Goal: Task Accomplishment & Management: Manage account settings

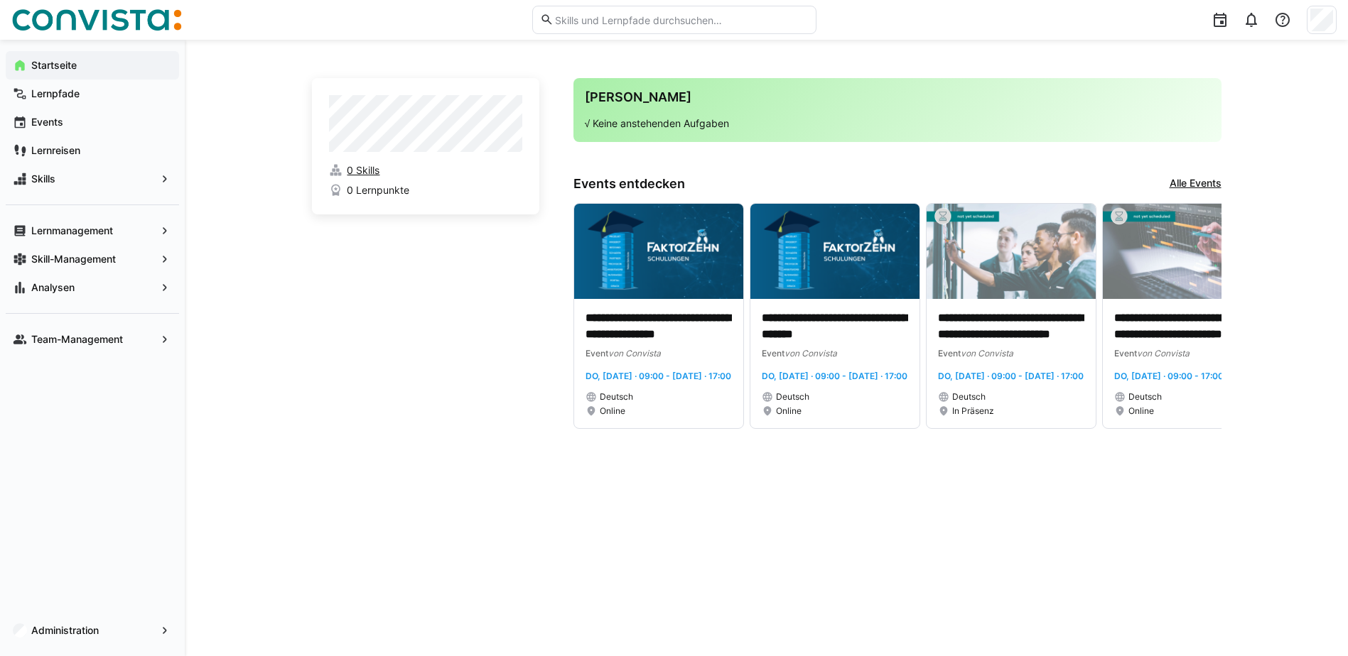
click at [361, 170] on span "0 Skills" at bounding box center [363, 170] width 33 height 14
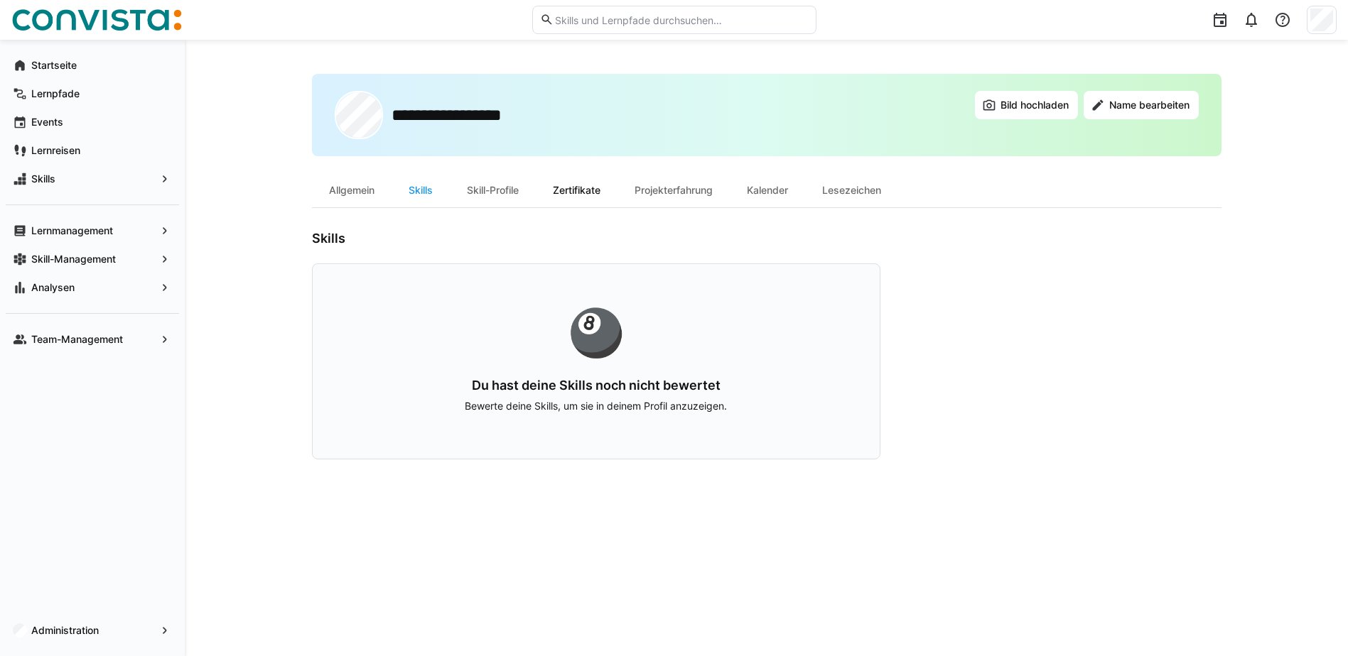
click at [579, 193] on div "Zertifikate" at bounding box center [577, 190] width 82 height 34
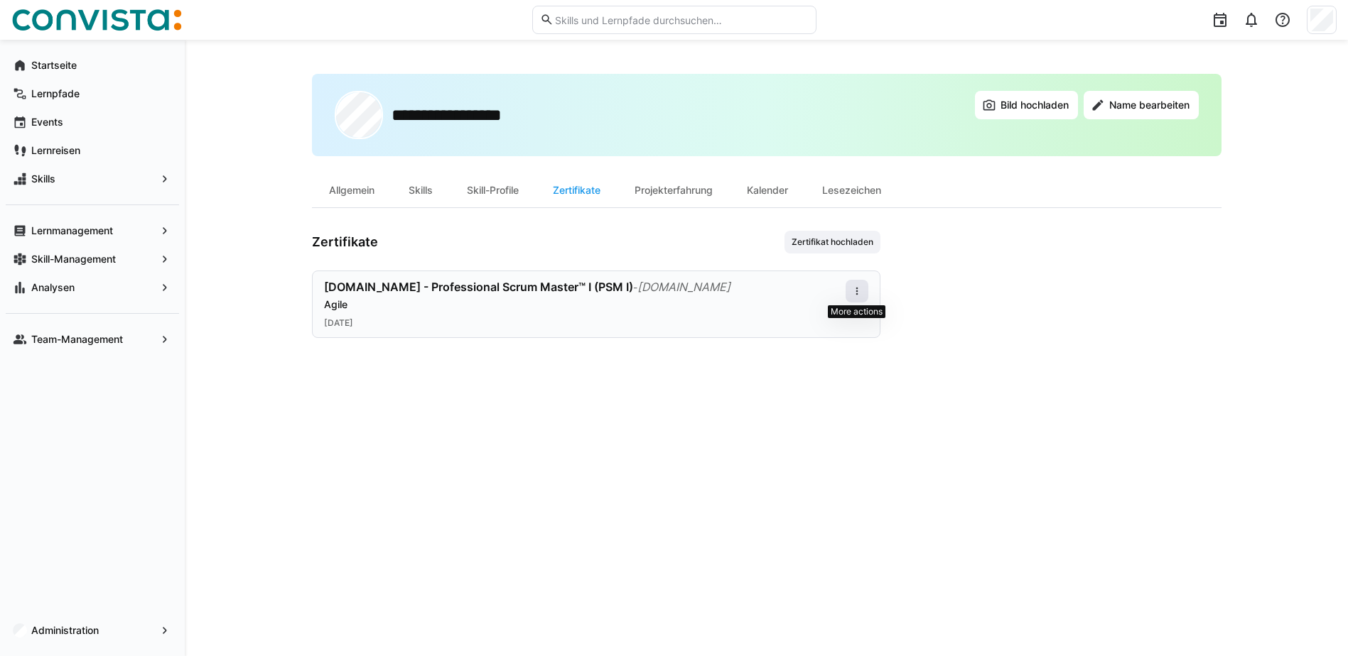
click at [857, 291] on eds-icon at bounding box center [856, 291] width 11 height 11
click at [637, 284] on span "[DOMAIN_NAME]" at bounding box center [683, 287] width 93 height 14
click at [851, 240] on span "Zertifikat hochladen" at bounding box center [832, 242] width 85 height 11
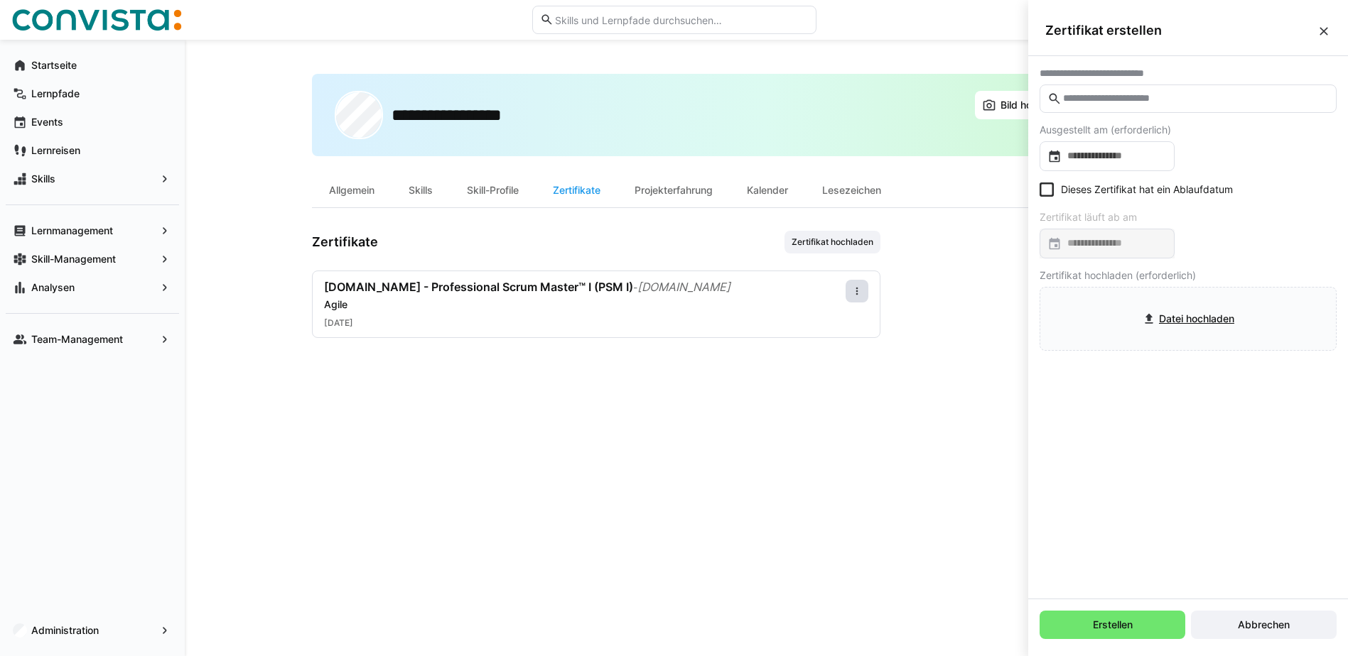
click at [1164, 97] on input "text" at bounding box center [1194, 98] width 267 height 13
click at [1322, 28] on eds-icon at bounding box center [1323, 31] width 14 height 14
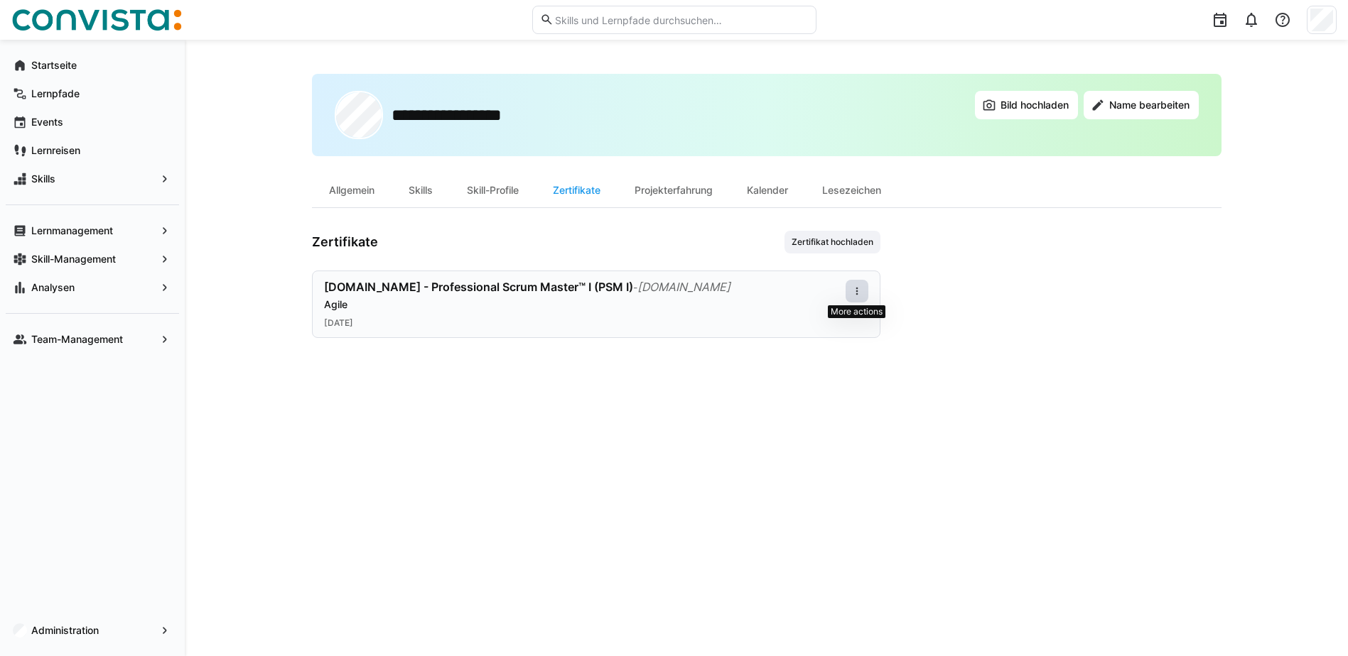
click at [855, 293] on eds-icon at bounding box center [856, 291] width 11 height 11
click at [812, 325] on div "Herunterladen" at bounding box center [829, 323] width 57 height 11
click at [980, 256] on app-user-profile-inner-container "Zertifikate Zertifikat hochladen [DOMAIN_NAME] - Professional Scrum Master™ I (…" at bounding box center [766, 284] width 909 height 107
click at [522, 289] on span "[DOMAIN_NAME] - Professional Scrum Master™ I (PSM I)" at bounding box center [478, 287] width 309 height 14
click at [1014, 310] on app-user-profile-inner-container "Zertifikate Zertifikat hochladen [DOMAIN_NAME] - Professional Scrum Master™ I (…" at bounding box center [766, 284] width 909 height 107
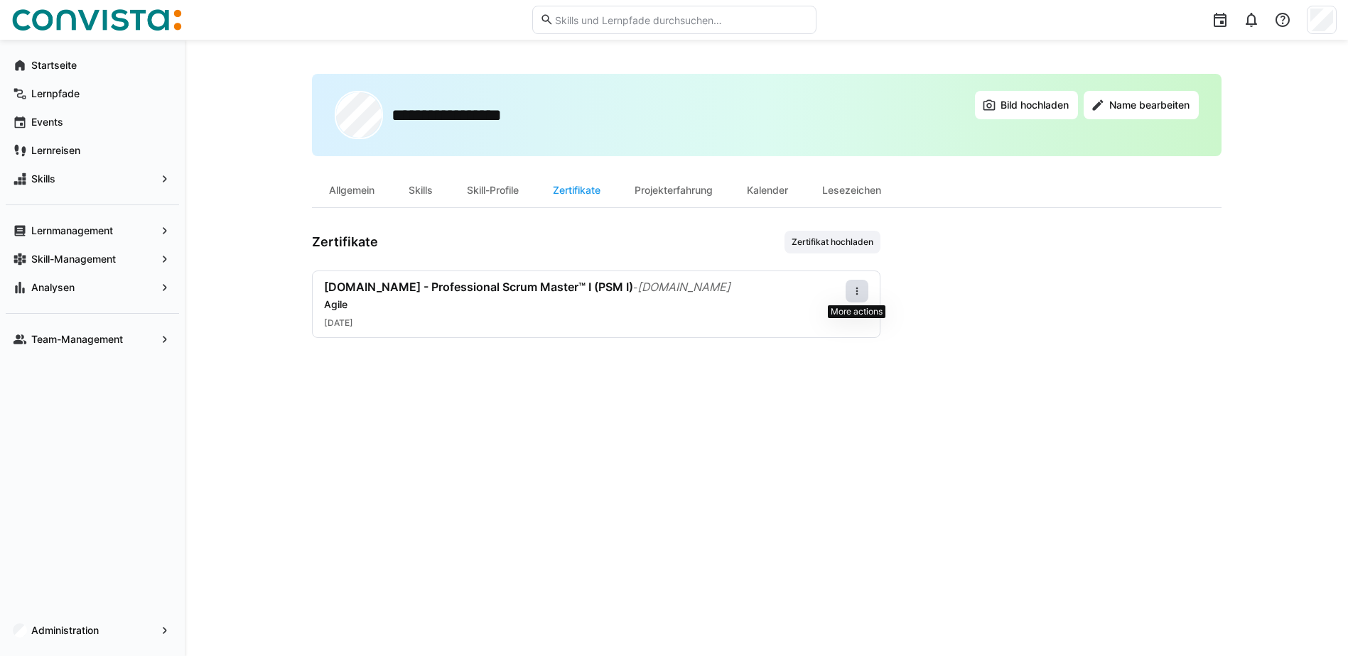
click at [855, 288] on eds-icon at bounding box center [856, 291] width 11 height 11
click at [835, 357] on div "Bearbeiten" at bounding box center [829, 352] width 57 height 11
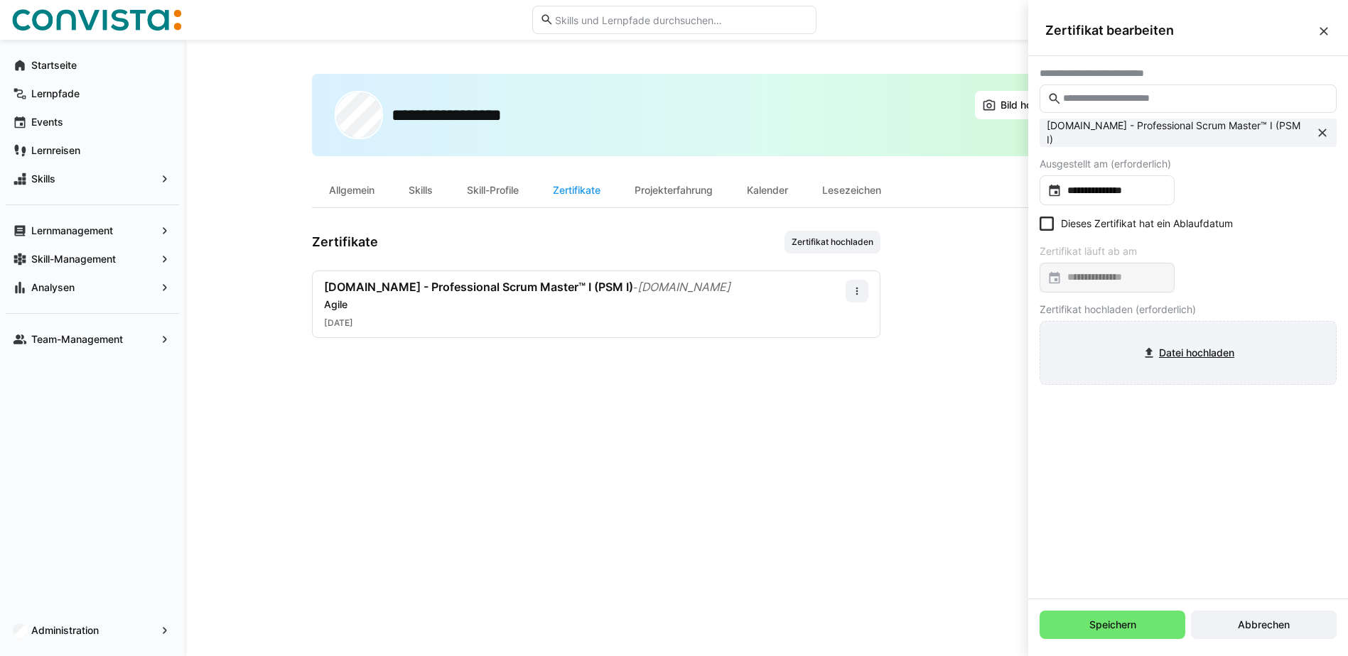
click at [1201, 354] on input "file" at bounding box center [1188, 353] width 296 height 63
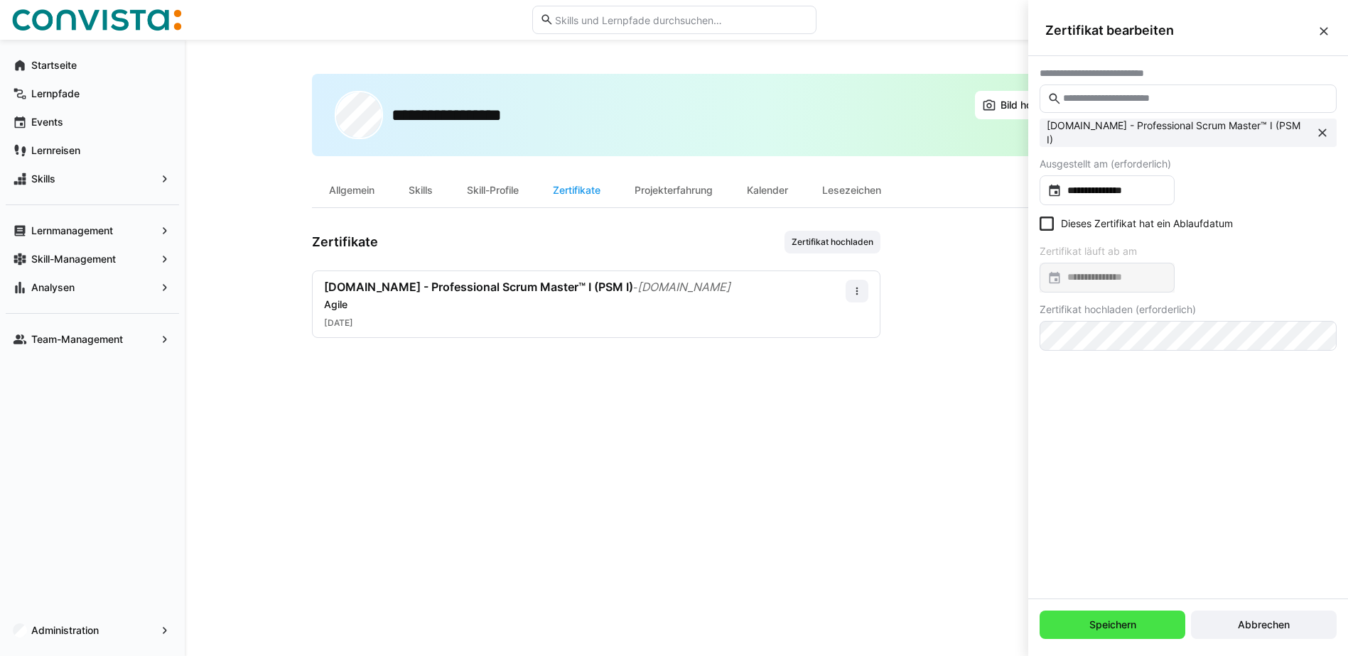
click at [1147, 626] on span "Speichern" at bounding box center [1112, 625] width 146 height 28
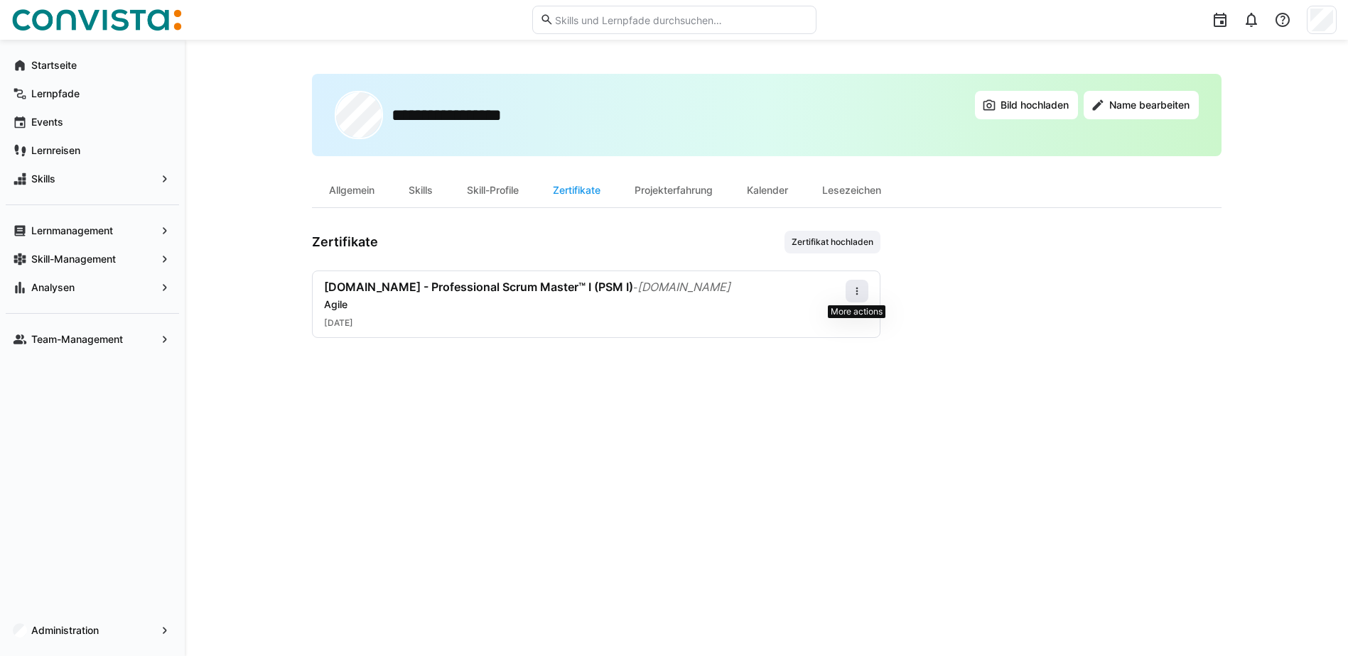
click at [854, 293] on eds-icon at bounding box center [856, 291] width 11 height 11
click at [830, 322] on div "Herunterladen" at bounding box center [829, 323] width 57 height 11
click at [414, 189] on div "Skills" at bounding box center [420, 190] width 58 height 34
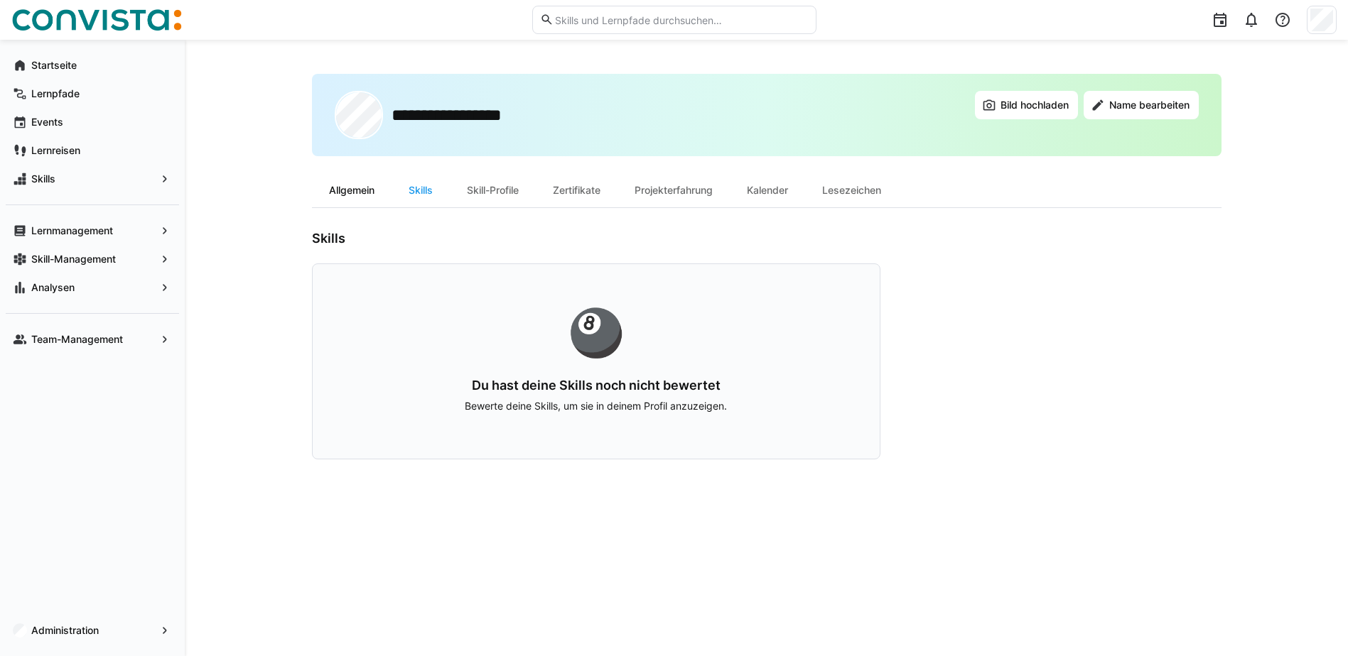
click at [318, 194] on div "Allgemein" at bounding box center [352, 190] width 80 height 34
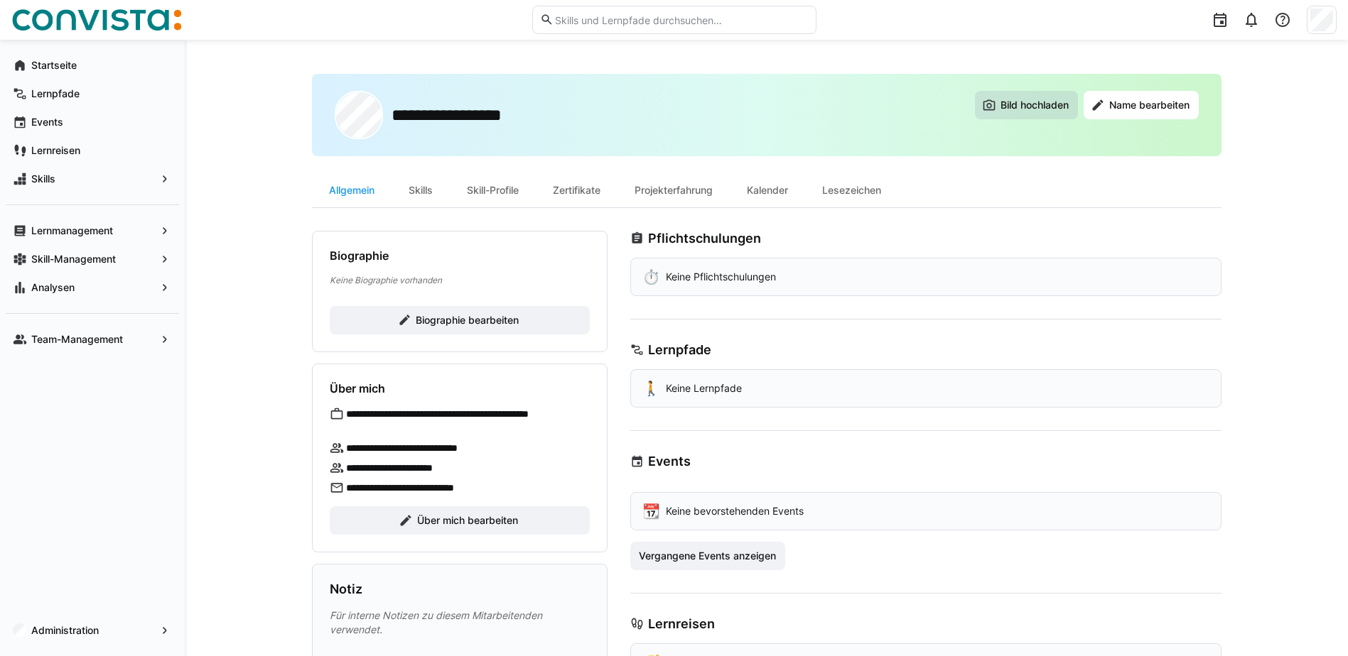
click at [1019, 105] on span "Bild hochladen" at bounding box center [1034, 105] width 72 height 14
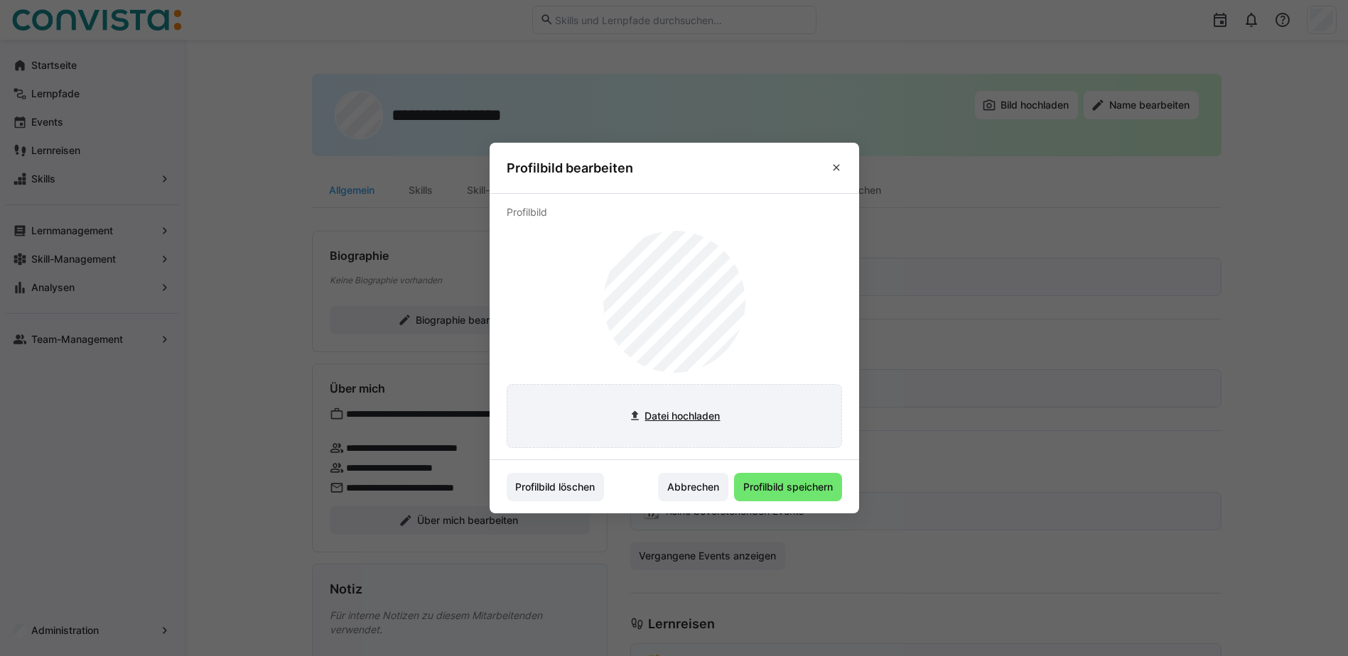
click at [699, 418] on input "file" at bounding box center [674, 416] width 334 height 63
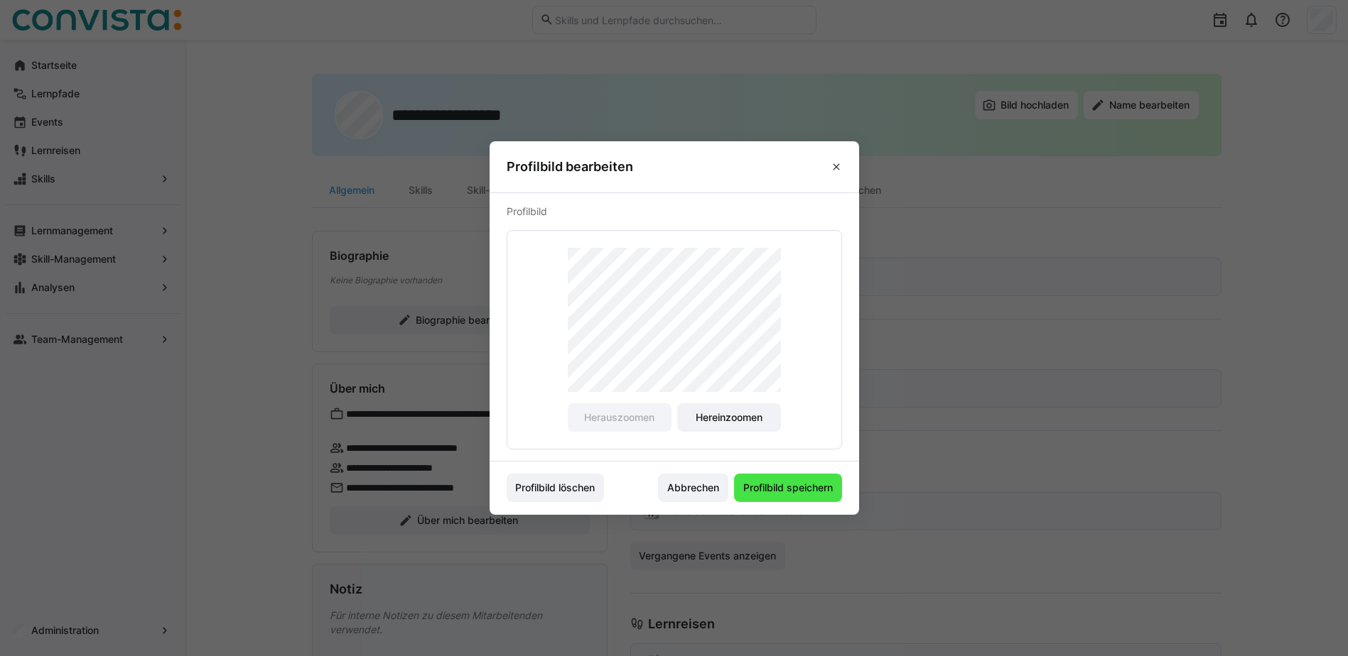
click at [811, 492] on span "Profilbild speichern" at bounding box center [788, 488] width 94 height 14
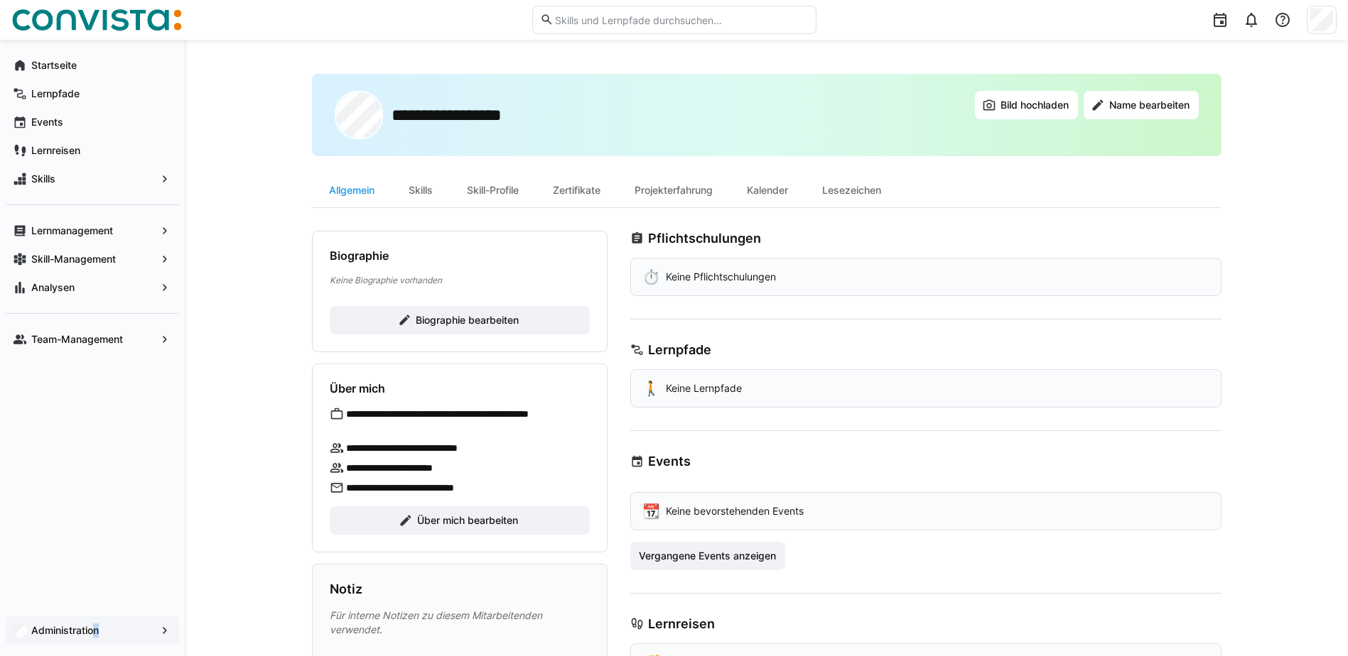
click at [0, 0] on app-navigation-label "Administration" at bounding box center [0, 0] width 0 height 0
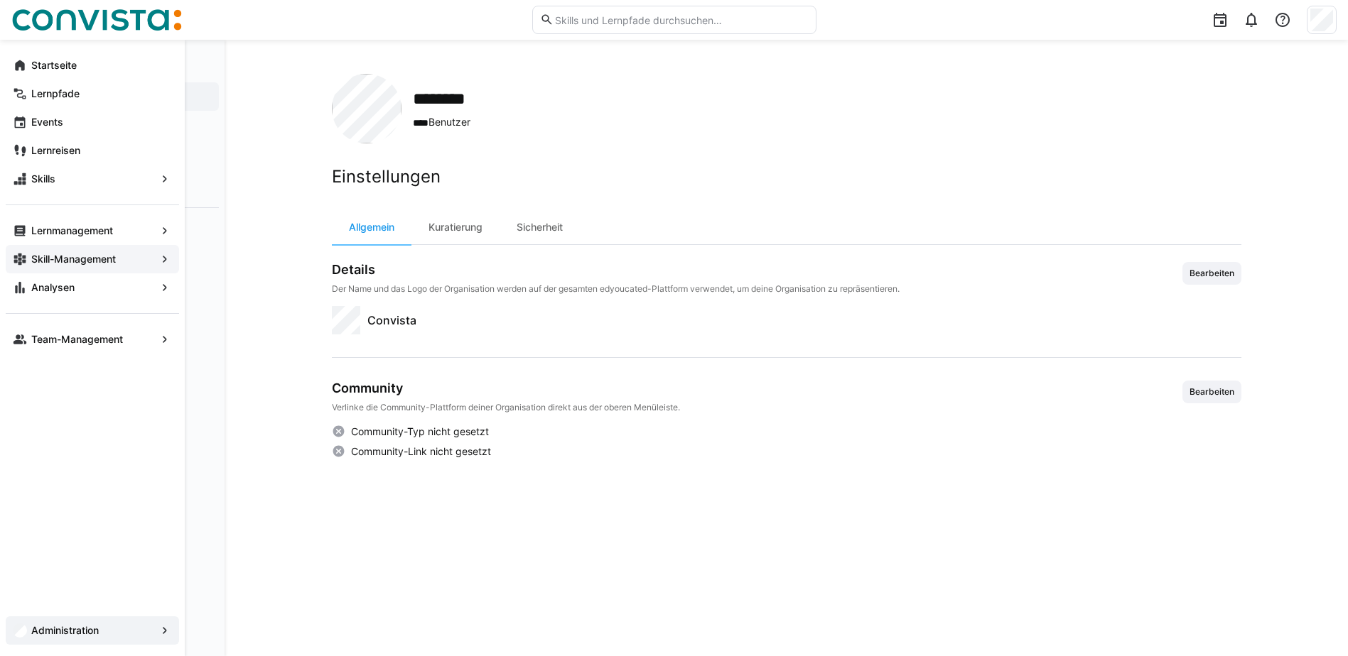
click at [0, 0] on app-navigation-label "Skill-Management" at bounding box center [0, 0] width 0 height 0
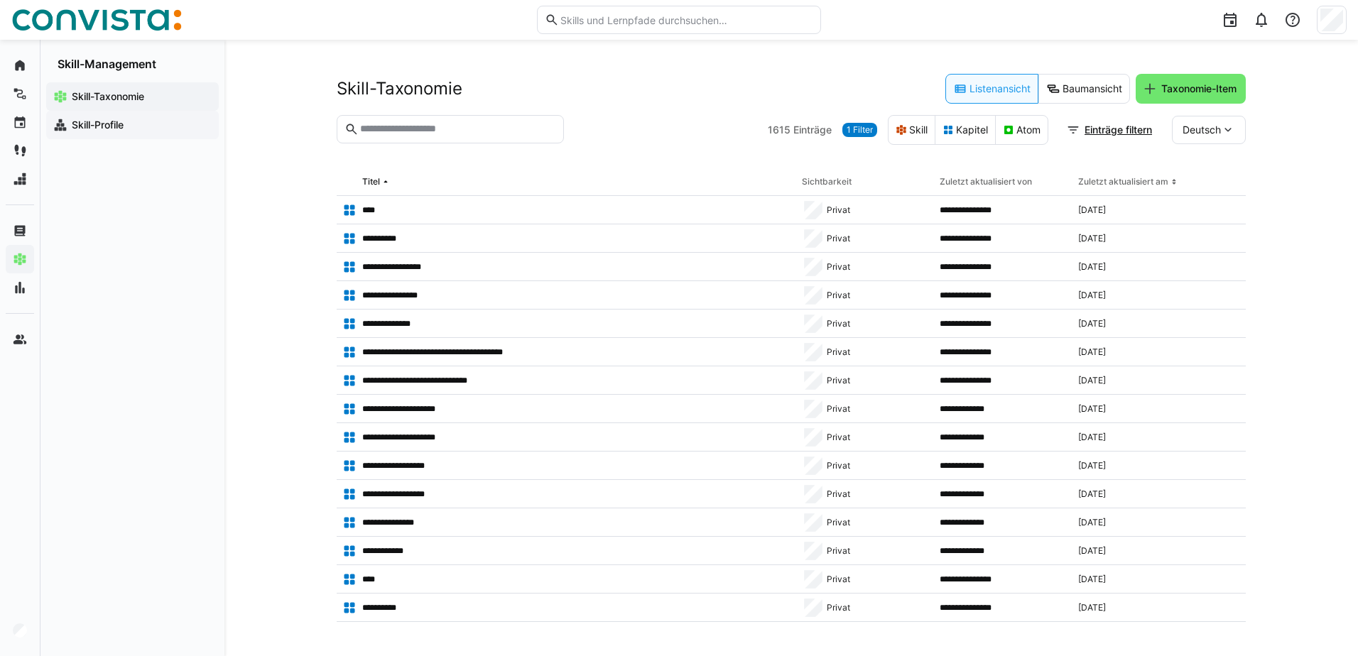
click at [0, 0] on app-navigation-label "Skill-Profile" at bounding box center [0, 0] width 0 height 0
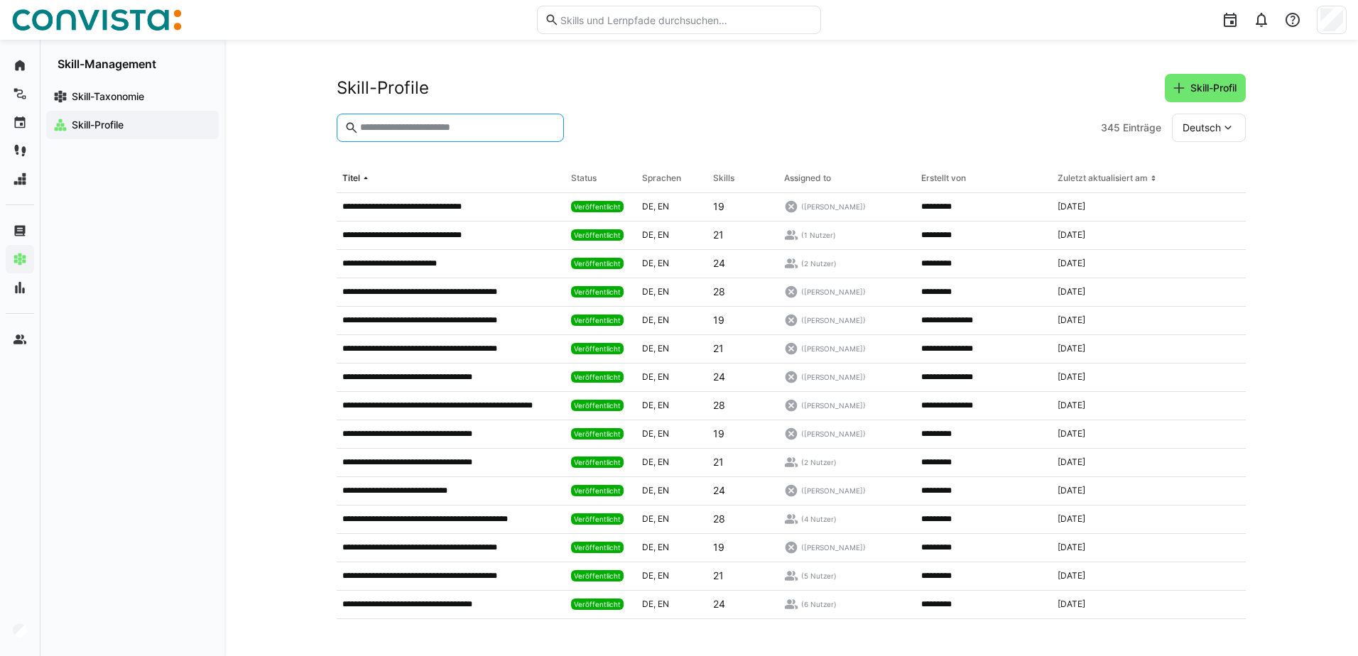
click at [452, 130] on input "text" at bounding box center [457, 127] width 197 height 13
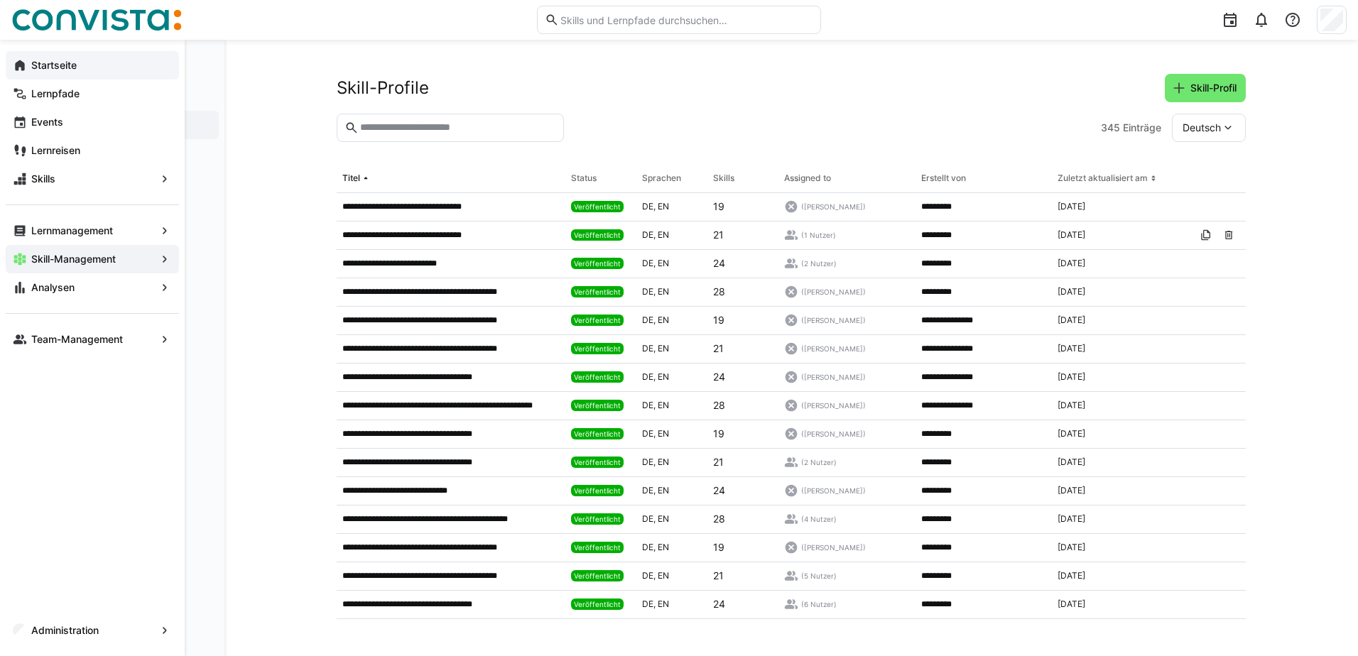
click at [26, 65] on eds-icon at bounding box center [20, 65] width 14 height 14
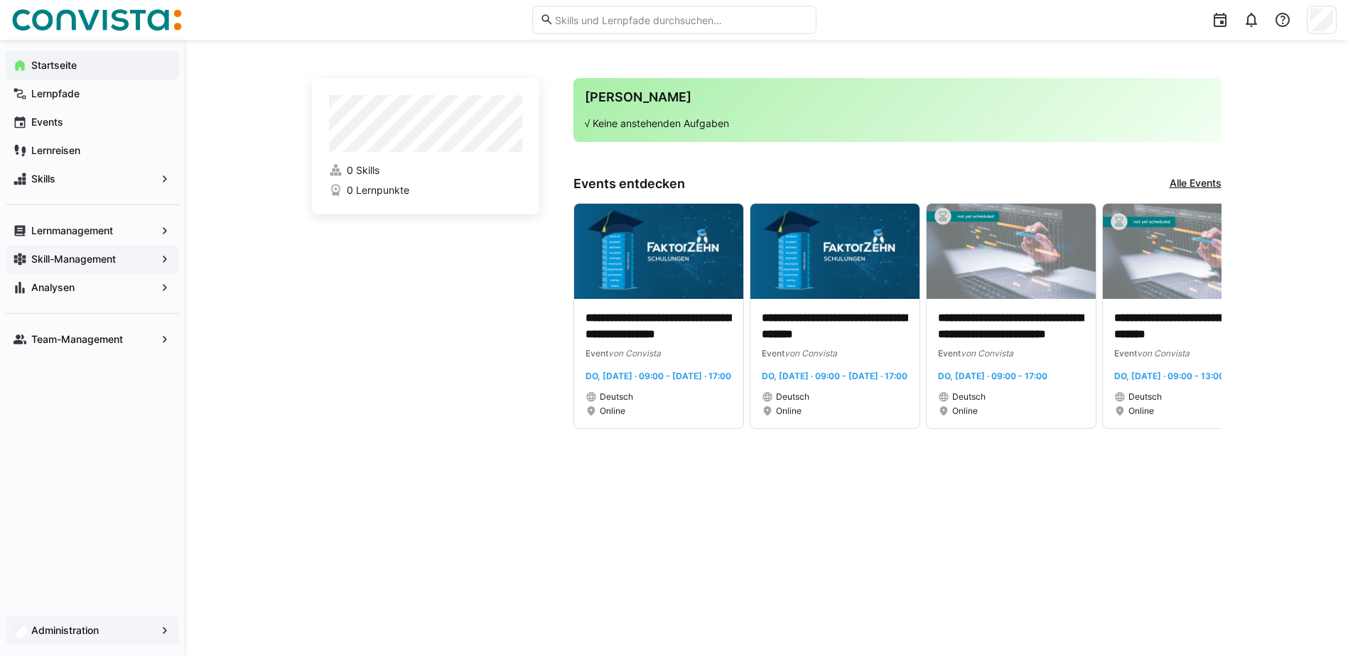
click at [158, 631] on eds-icon at bounding box center [165, 631] width 14 height 14
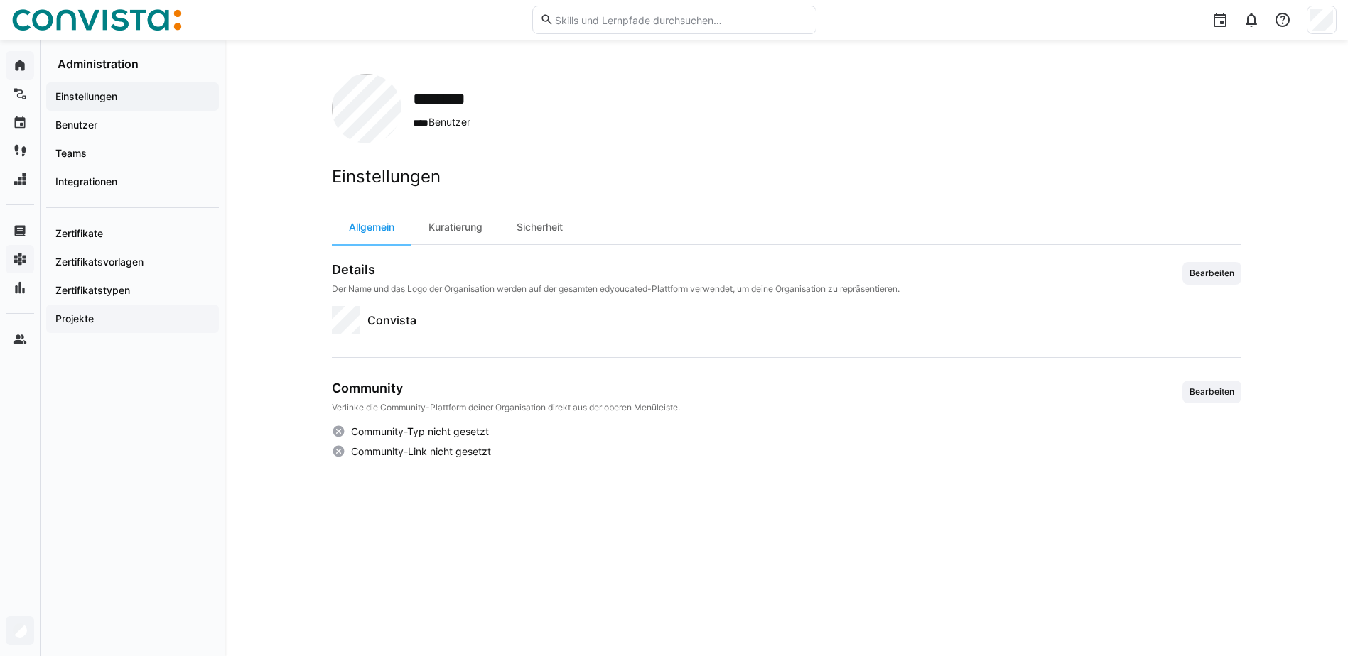
click at [0, 0] on app-navigation-label "Projekte" at bounding box center [0, 0] width 0 height 0
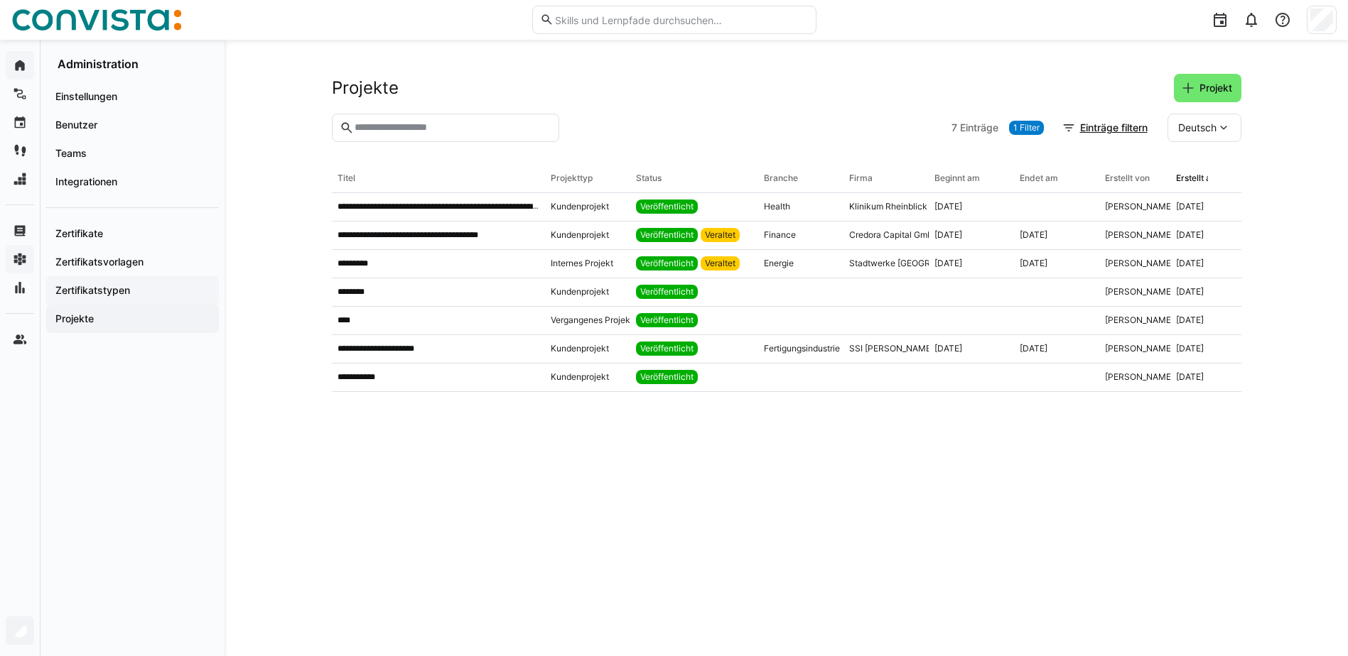
click at [0, 0] on app-navigation-label "Zertifikatstypen" at bounding box center [0, 0] width 0 height 0
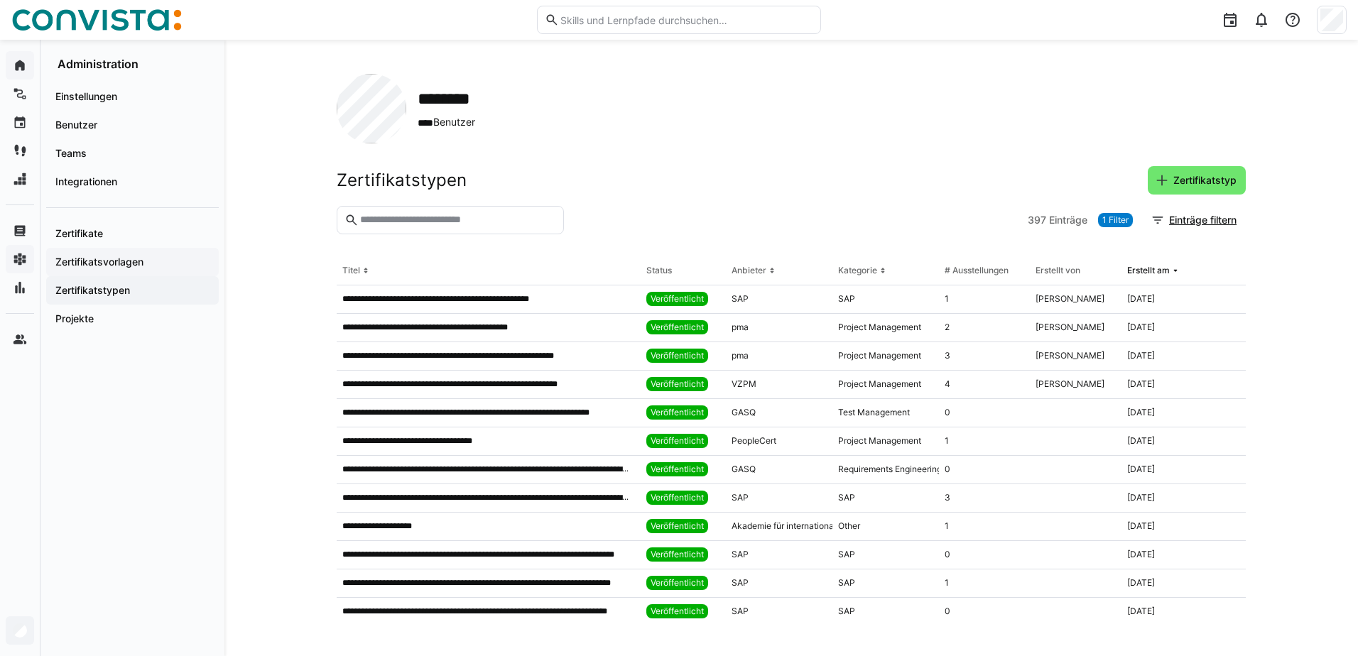
click at [0, 0] on app-navigation-label "Zertifikatsvorlagen" at bounding box center [0, 0] width 0 height 0
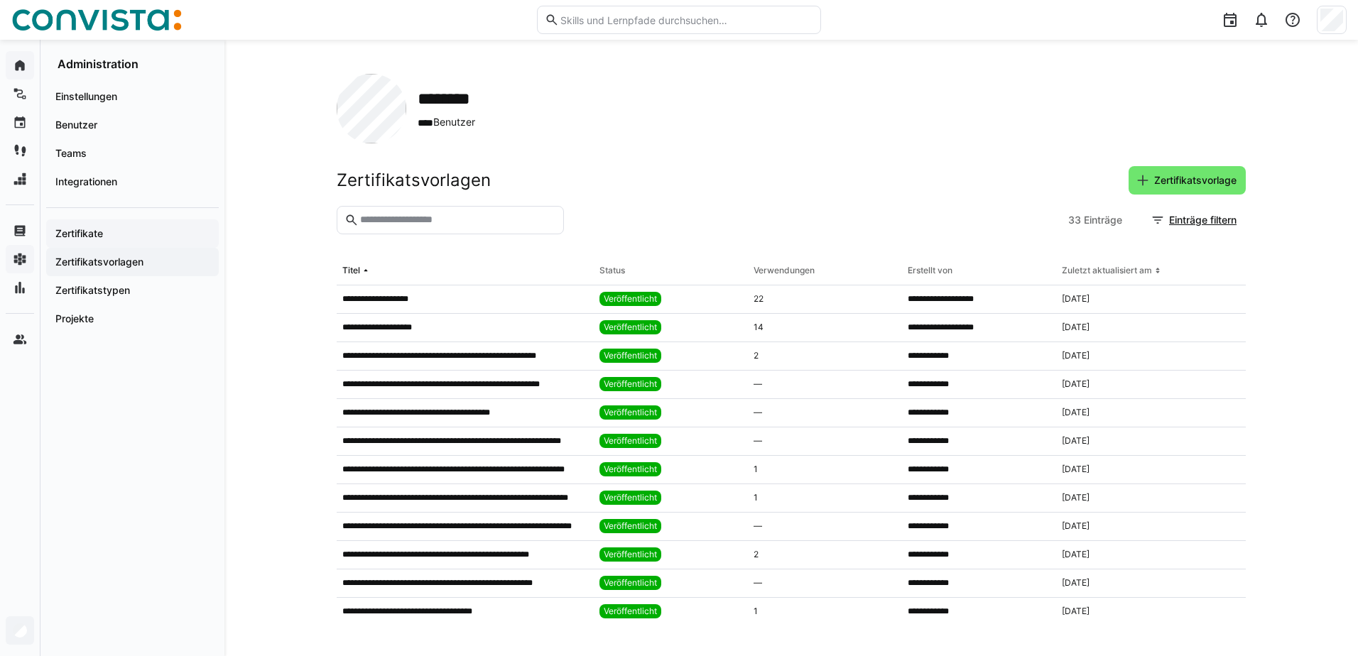
click at [0, 0] on app-navigation-label "Zertifikate" at bounding box center [0, 0] width 0 height 0
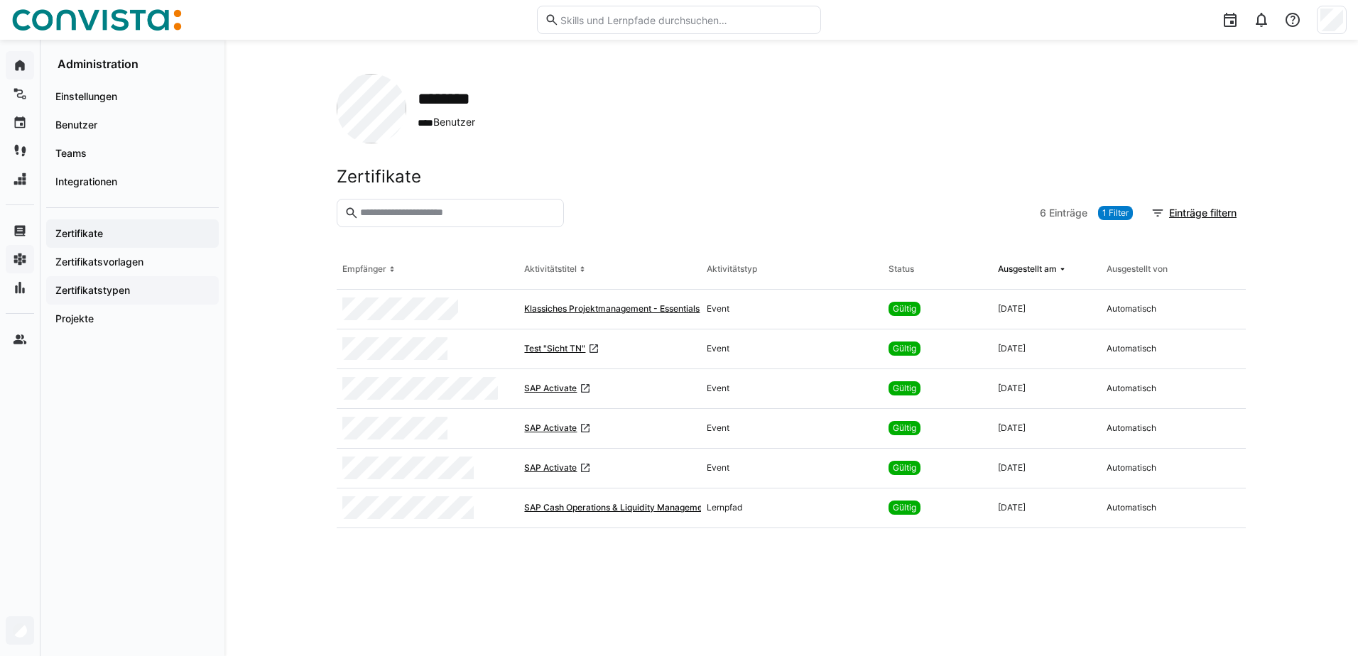
click at [0, 0] on app-navigation-label "Zertifikatstypen" at bounding box center [0, 0] width 0 height 0
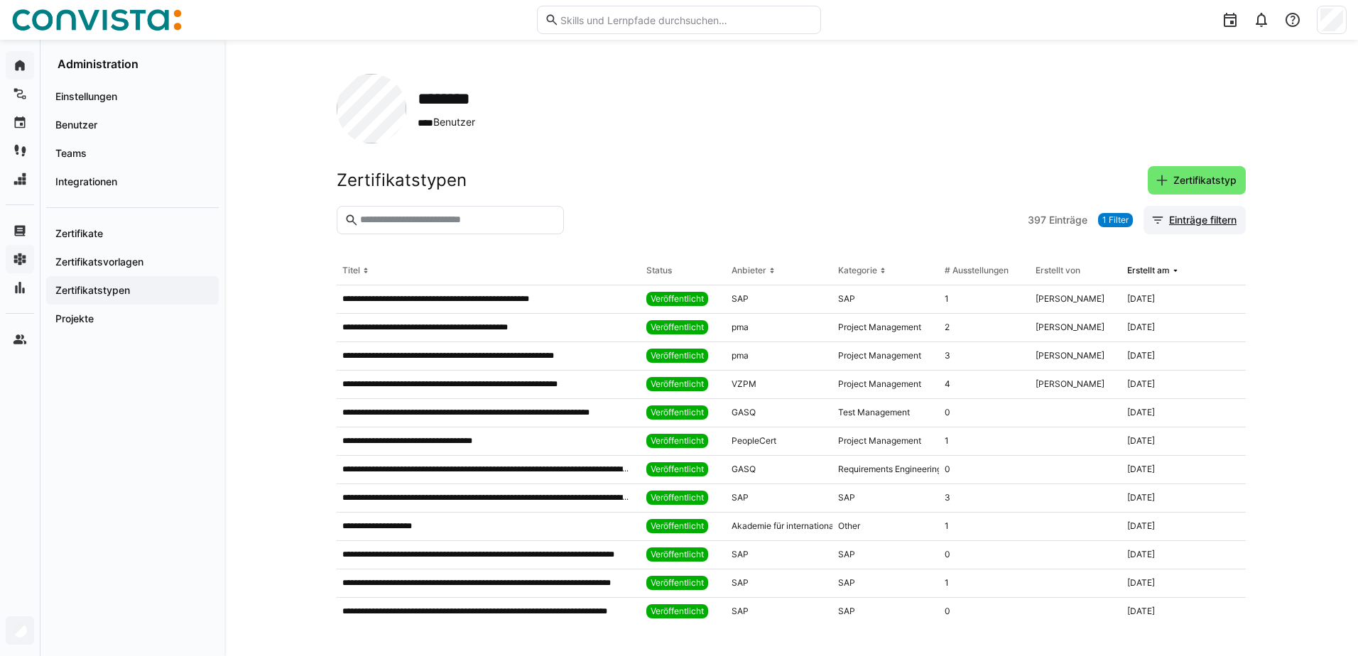
click at [1175, 222] on span "Einträge filtern" at bounding box center [1203, 220] width 72 height 14
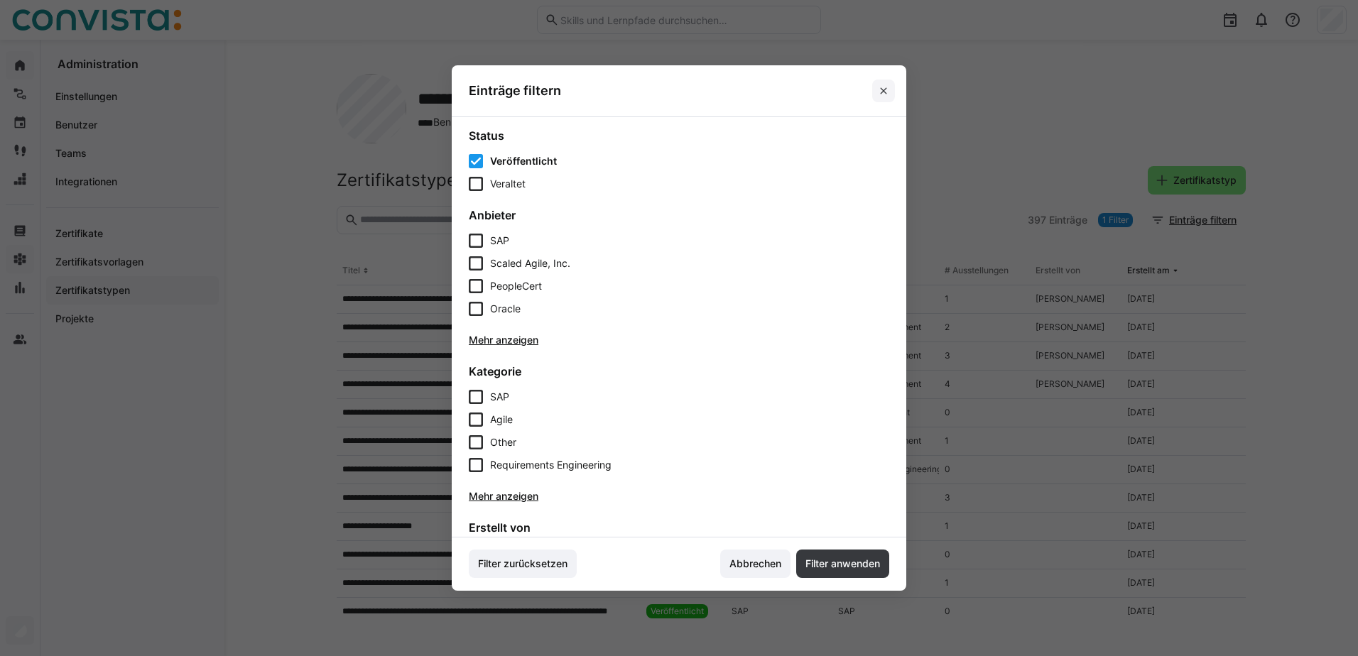
click at [881, 94] on eds-icon at bounding box center [883, 90] width 11 height 11
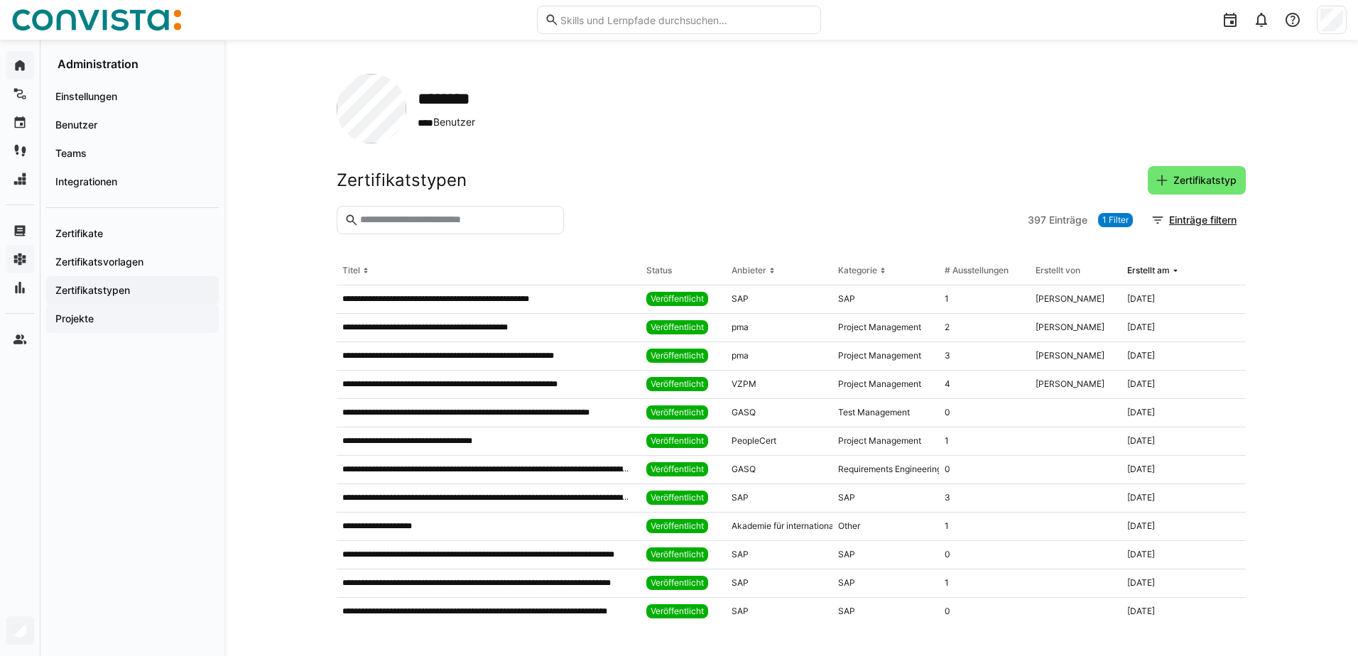
click at [0, 0] on app-navigation-label "Projekte" at bounding box center [0, 0] width 0 height 0
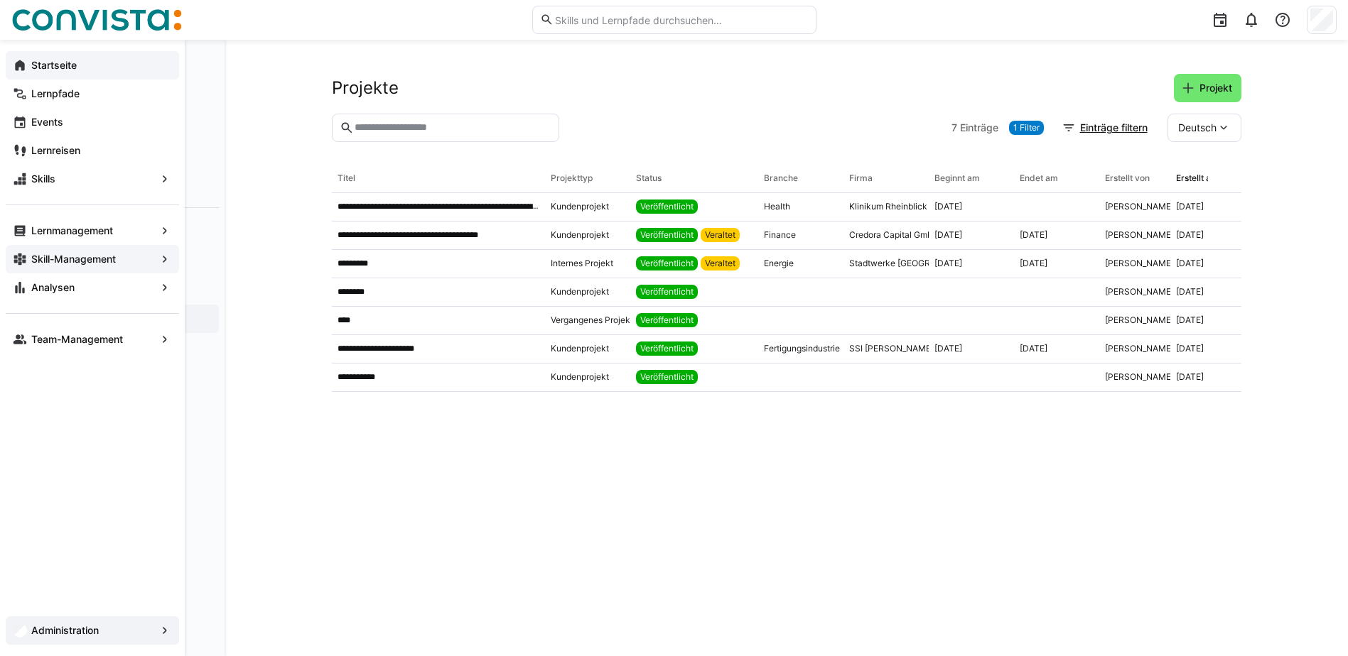
click at [0, 0] on app-navigation-label "Skill-Management" at bounding box center [0, 0] width 0 height 0
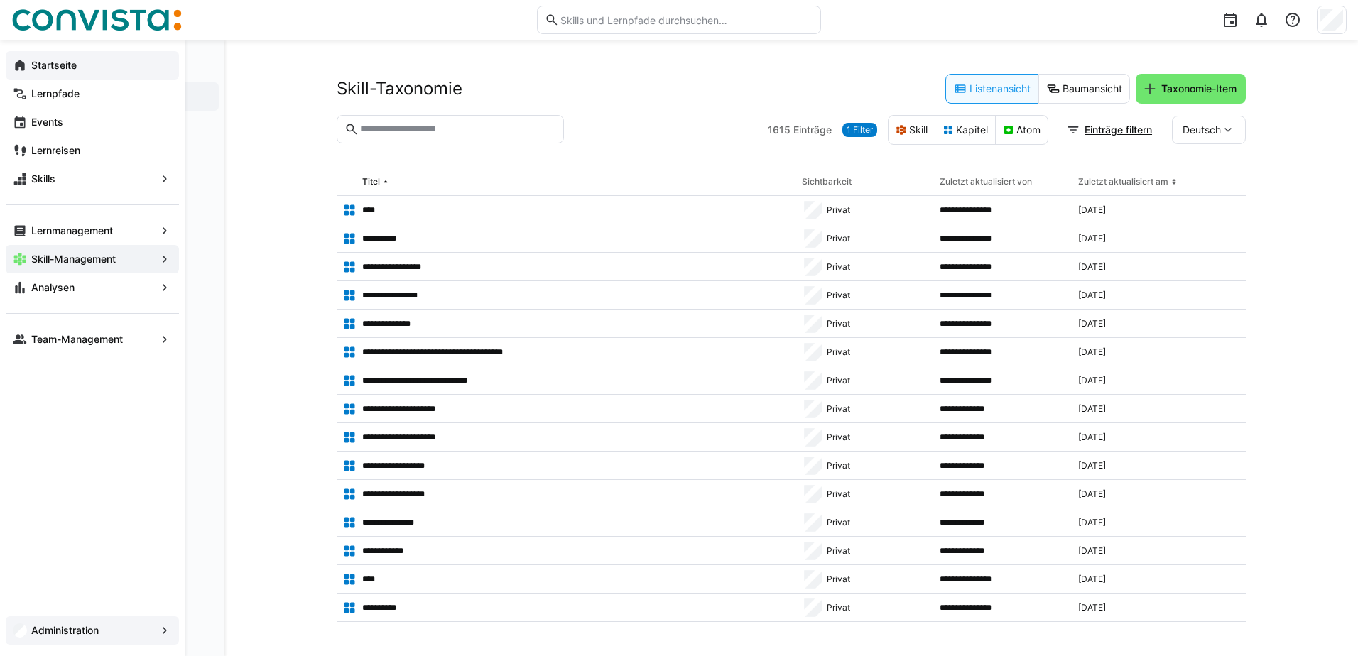
click at [25, 342] on eds-icon at bounding box center [20, 339] width 14 height 14
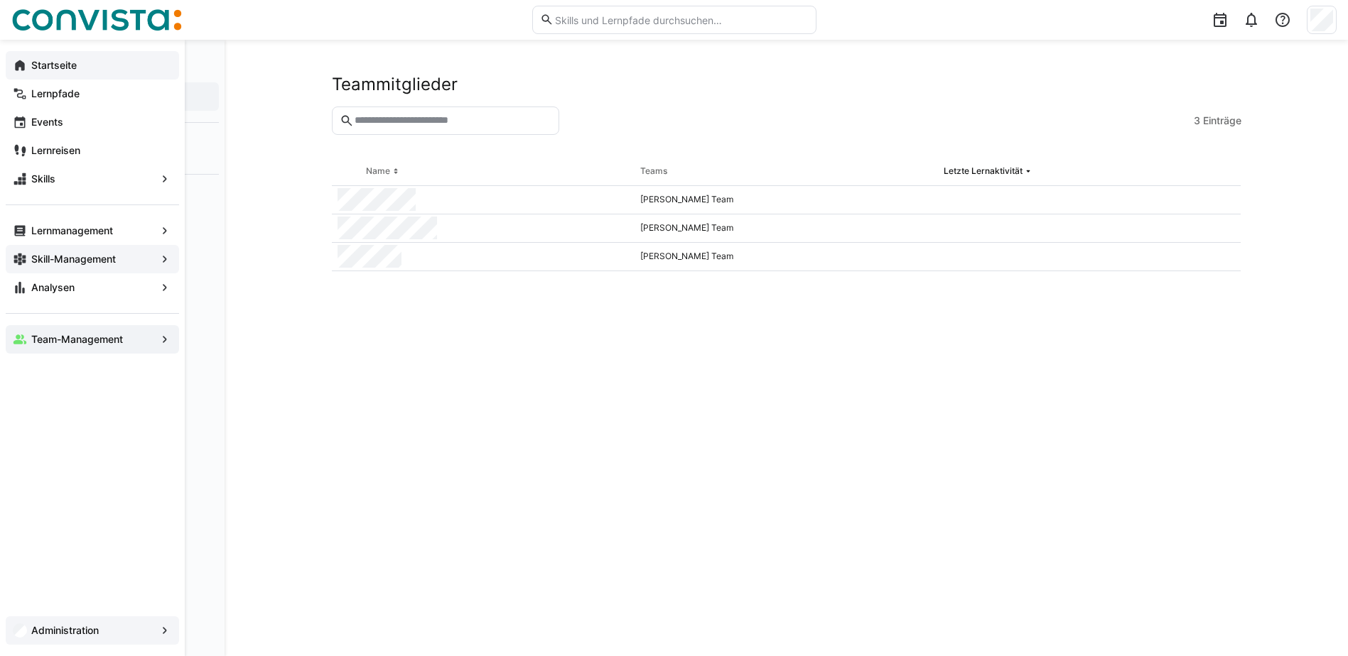
click at [102, 632] on span "Administration" at bounding box center [92, 631] width 126 height 14
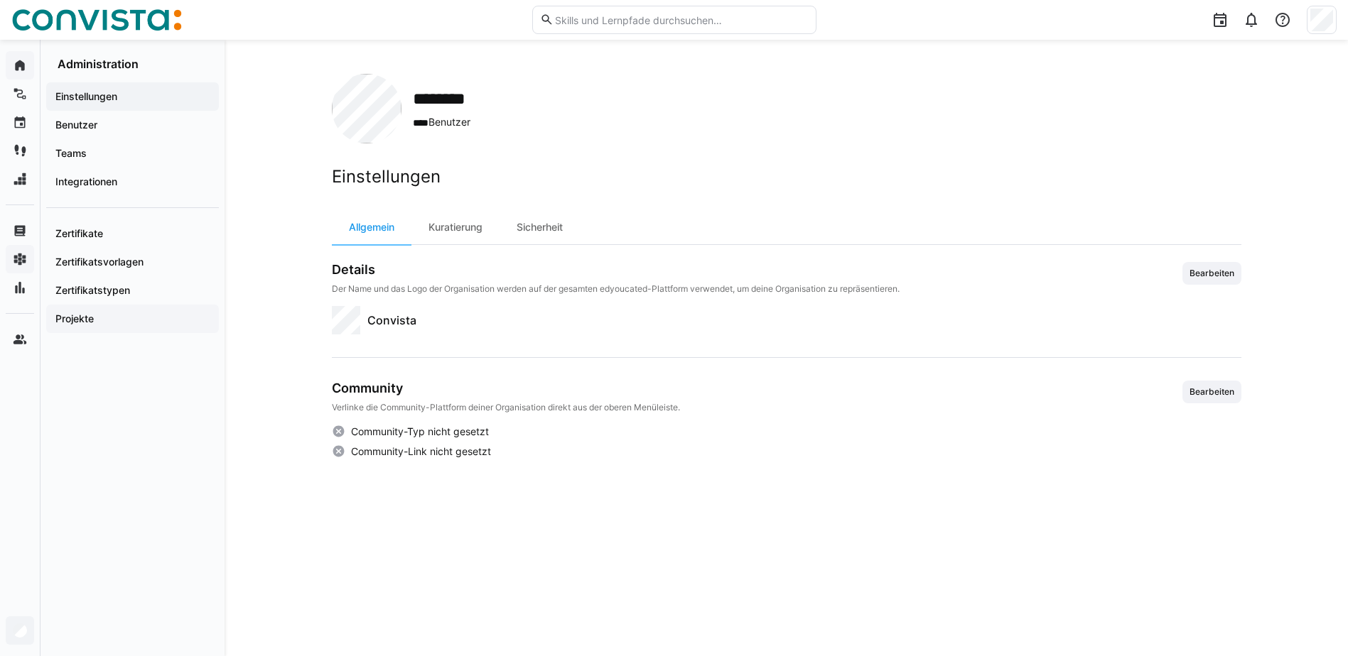
click at [0, 0] on app-navigation-label "Projekte" at bounding box center [0, 0] width 0 height 0
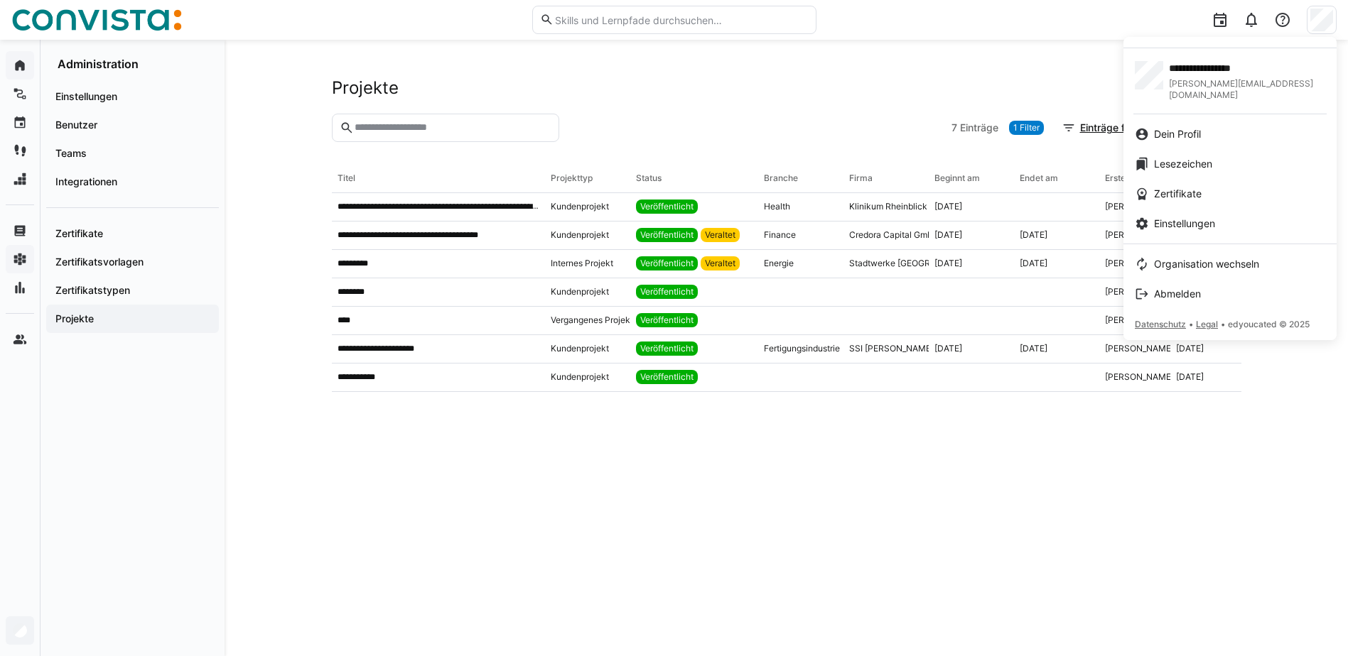
click at [1180, 473] on div at bounding box center [674, 328] width 1348 height 656
